Goal: Task Accomplishment & Management: Use online tool/utility

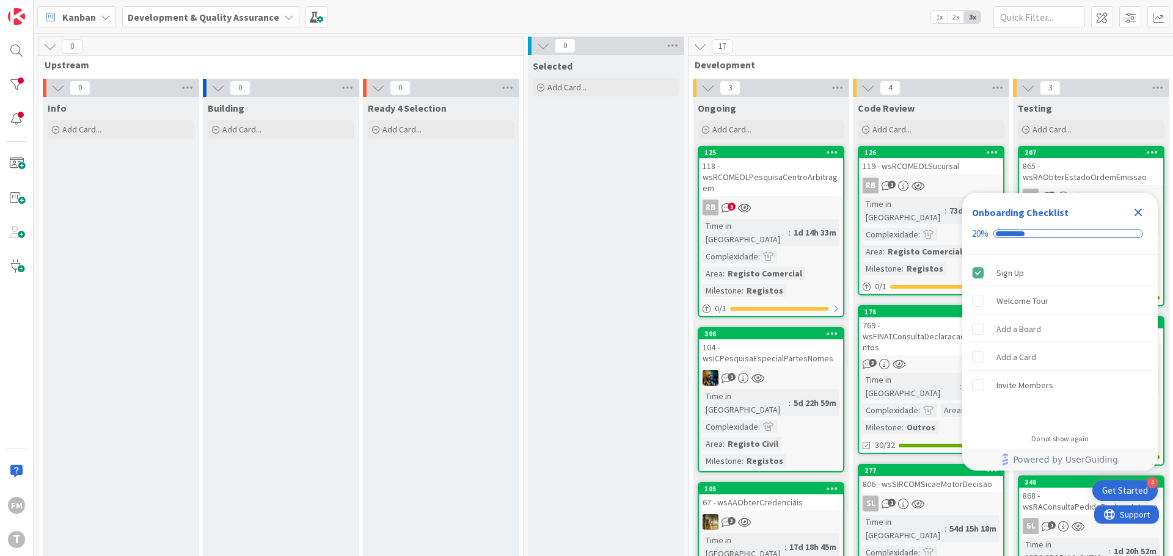
click at [1137, 213] on icon "Close Checklist" at bounding box center [1138, 213] width 8 height 8
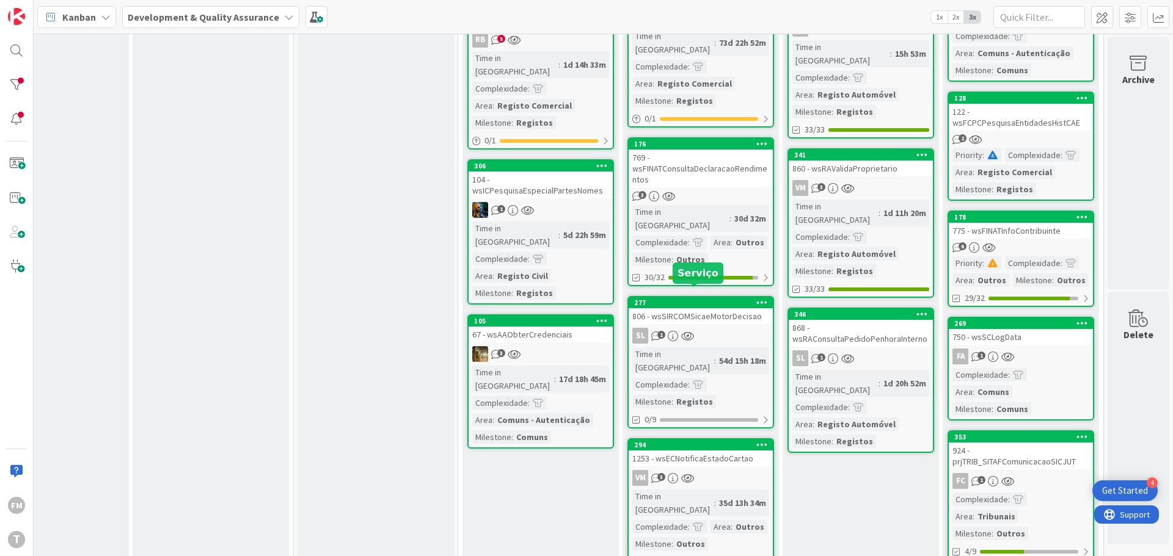
scroll to position [244, 239]
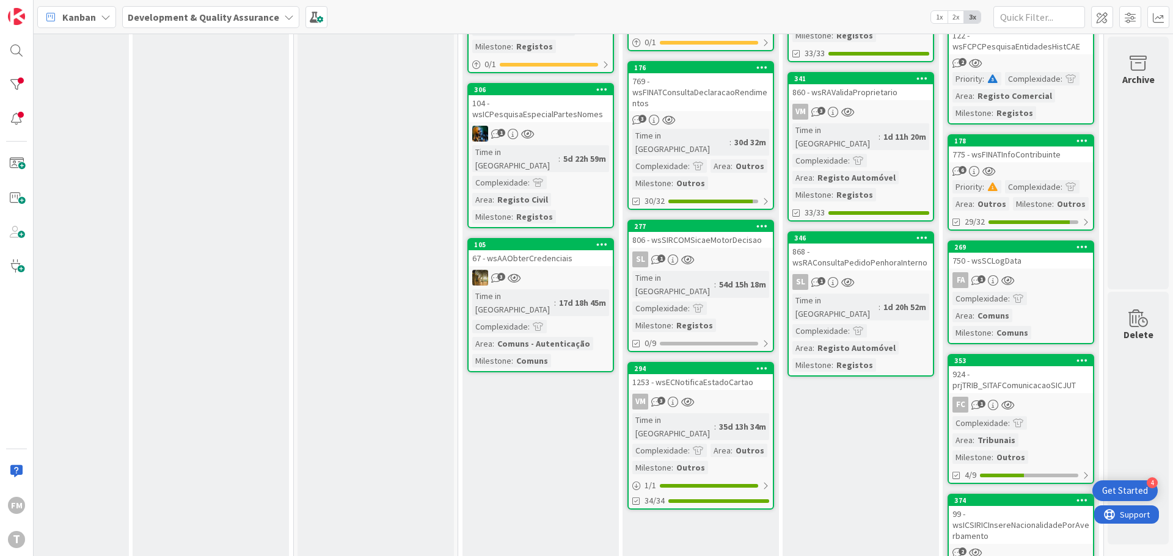
click at [718, 394] on div "VM 3" at bounding box center [701, 402] width 144 height 16
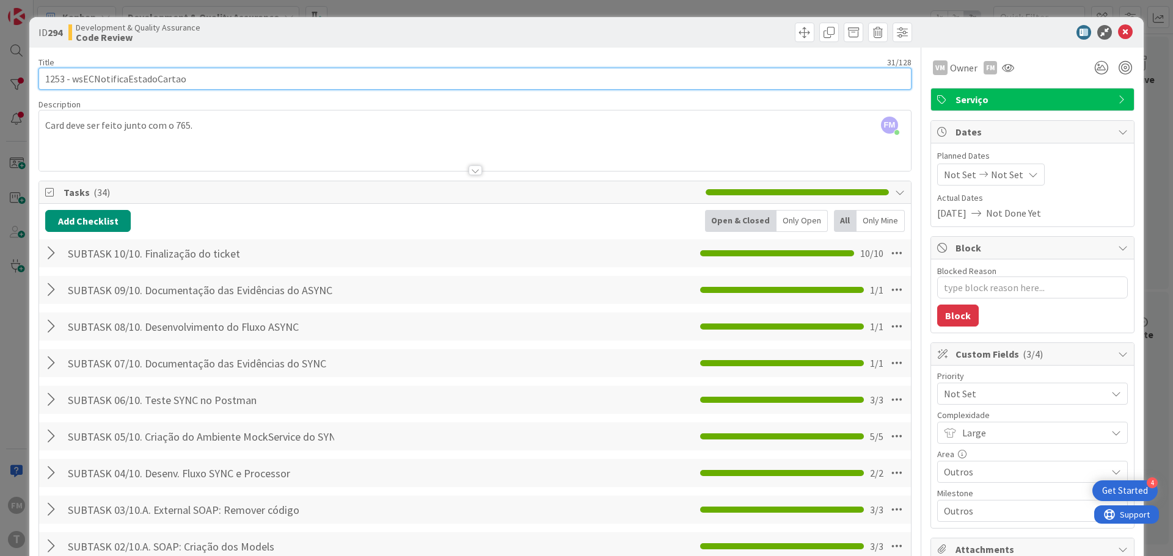
click at [140, 75] on input "1253 - wsECNotificaEstadoCartao" at bounding box center [474, 79] width 873 height 22
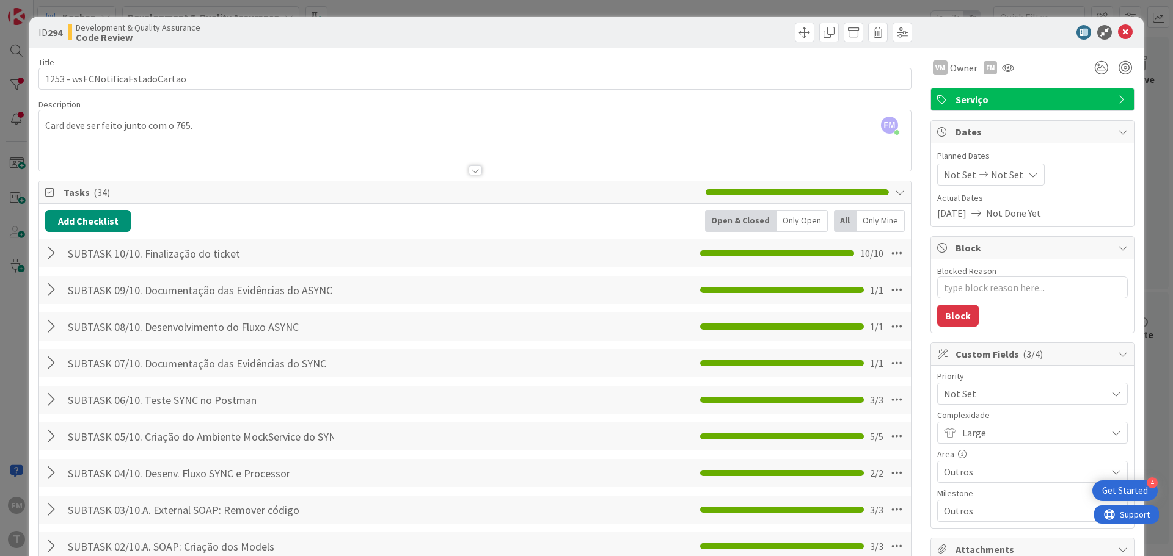
type textarea "x"
